Goal: Task Accomplishment & Management: Manage account settings

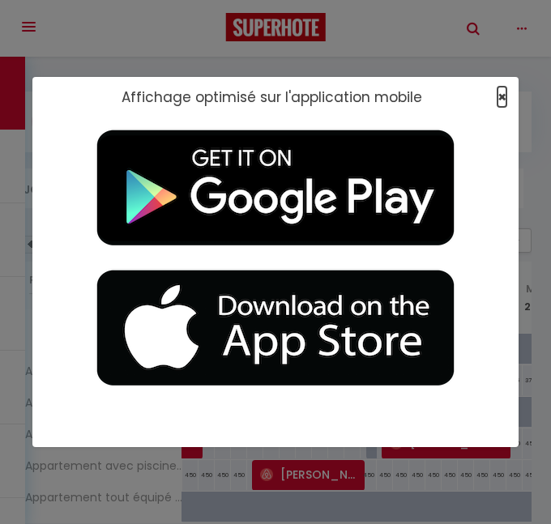
click at [504, 96] on span "×" at bounding box center [501, 97] width 9 height 20
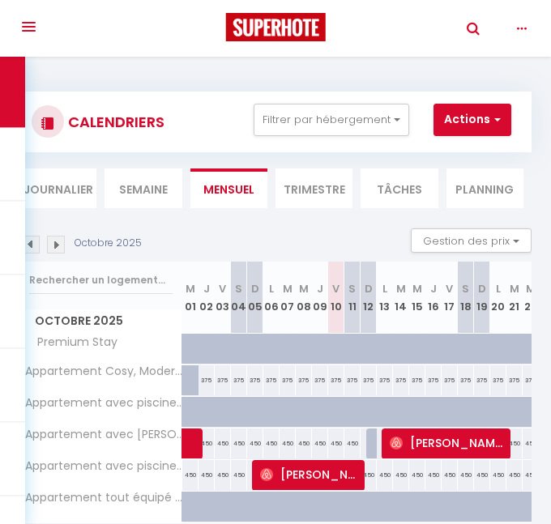
click at [32, 33] on button "Toggle navigation" at bounding box center [28, 26] width 35 height 53
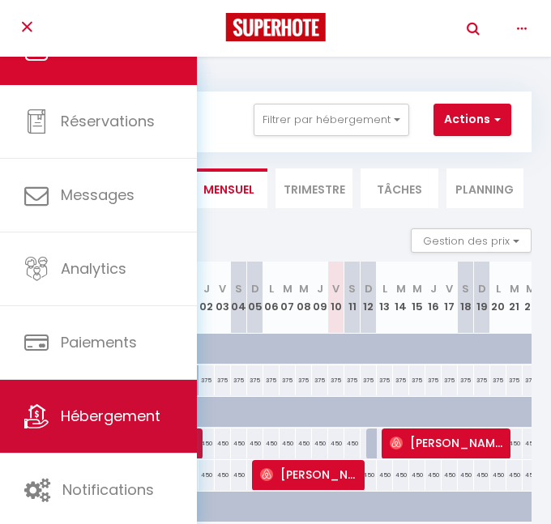
click at [110, 412] on span "Hébergement" at bounding box center [111, 416] width 100 height 20
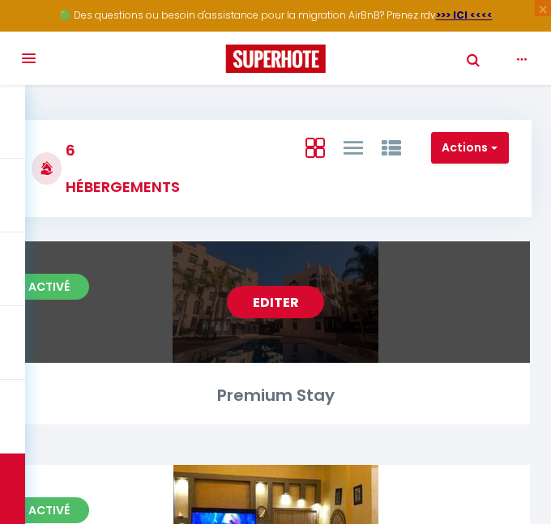
click at [279, 301] on link "Editer" at bounding box center [275, 302] width 97 height 32
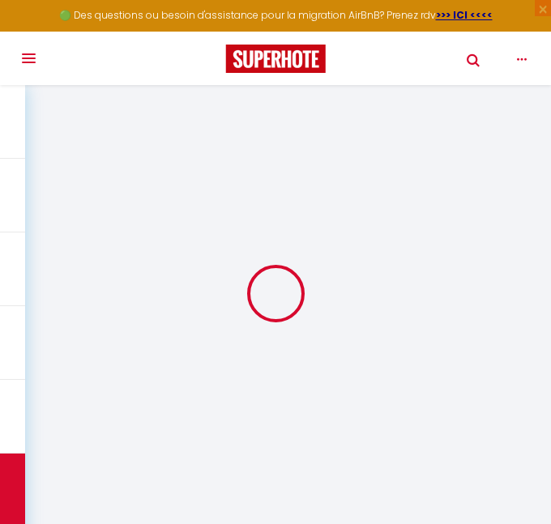
select select
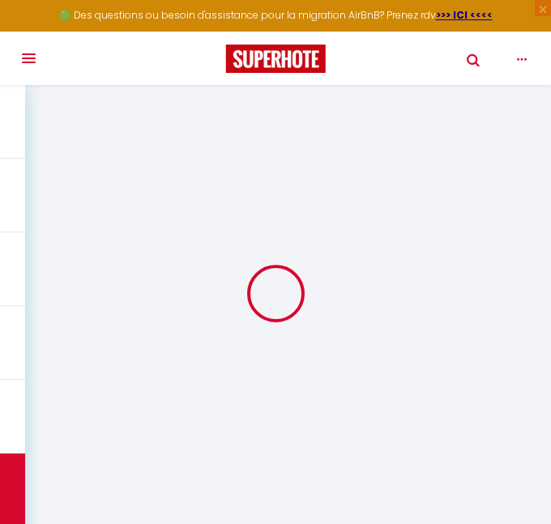
select select
checkbox input "false"
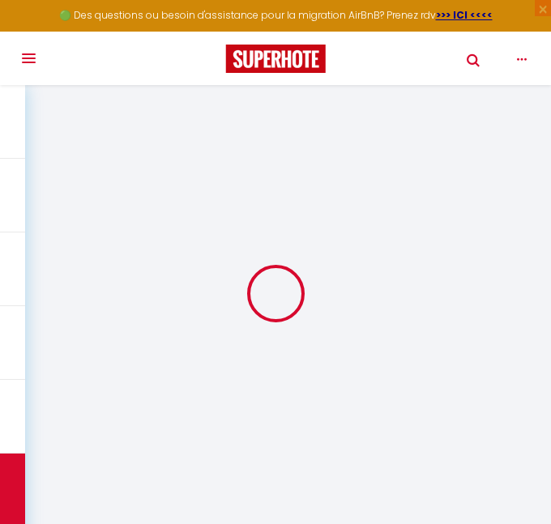
select select
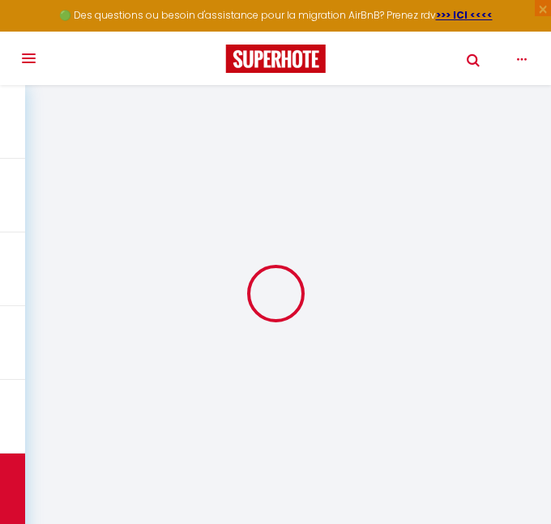
select select
checkbox input "false"
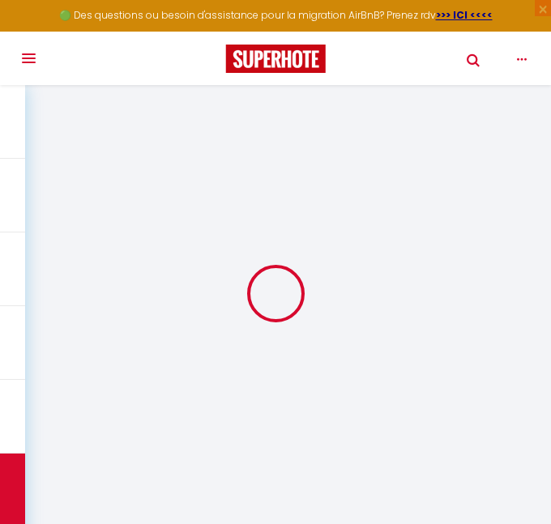
select select
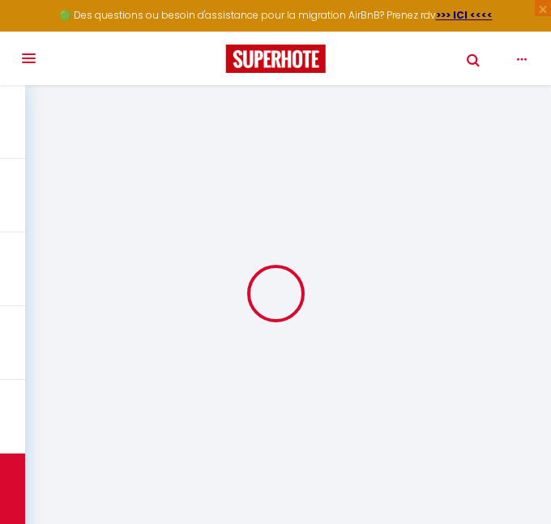
select select
checkbox input "false"
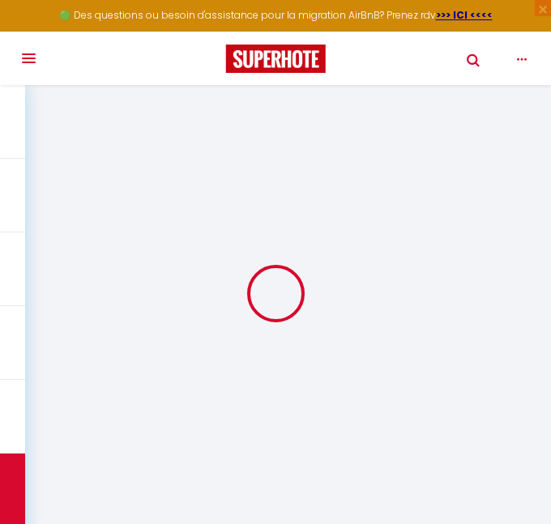
select select
checkbox input "false"
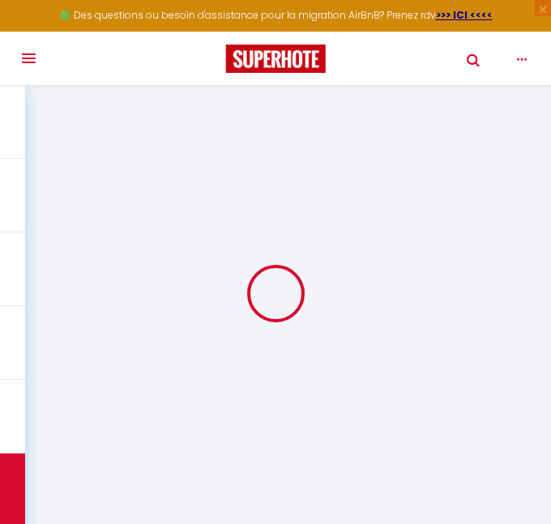
select select "16:00"
select select "23:45"
select select "12:00"
select select "30"
select select "120"
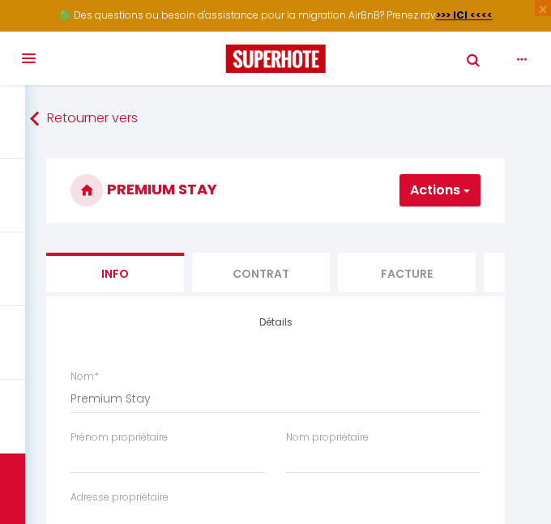
select select
checkbox input "false"
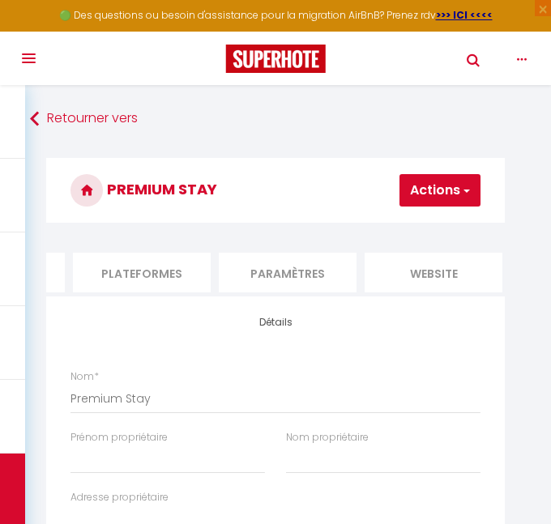
scroll to position [0, 886]
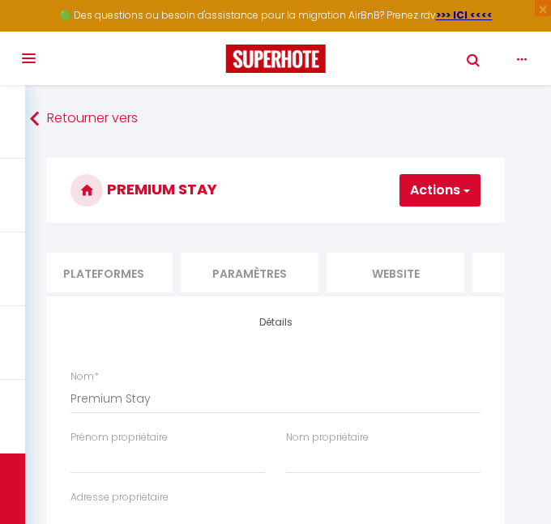
click at [267, 273] on li "Paramètres" at bounding box center [250, 273] width 138 height 40
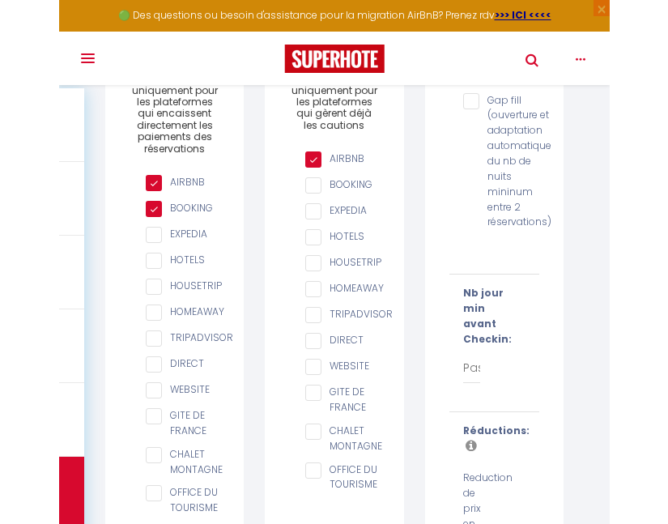
scroll to position [0, 850]
